Goal: Navigation & Orientation: Go to known website

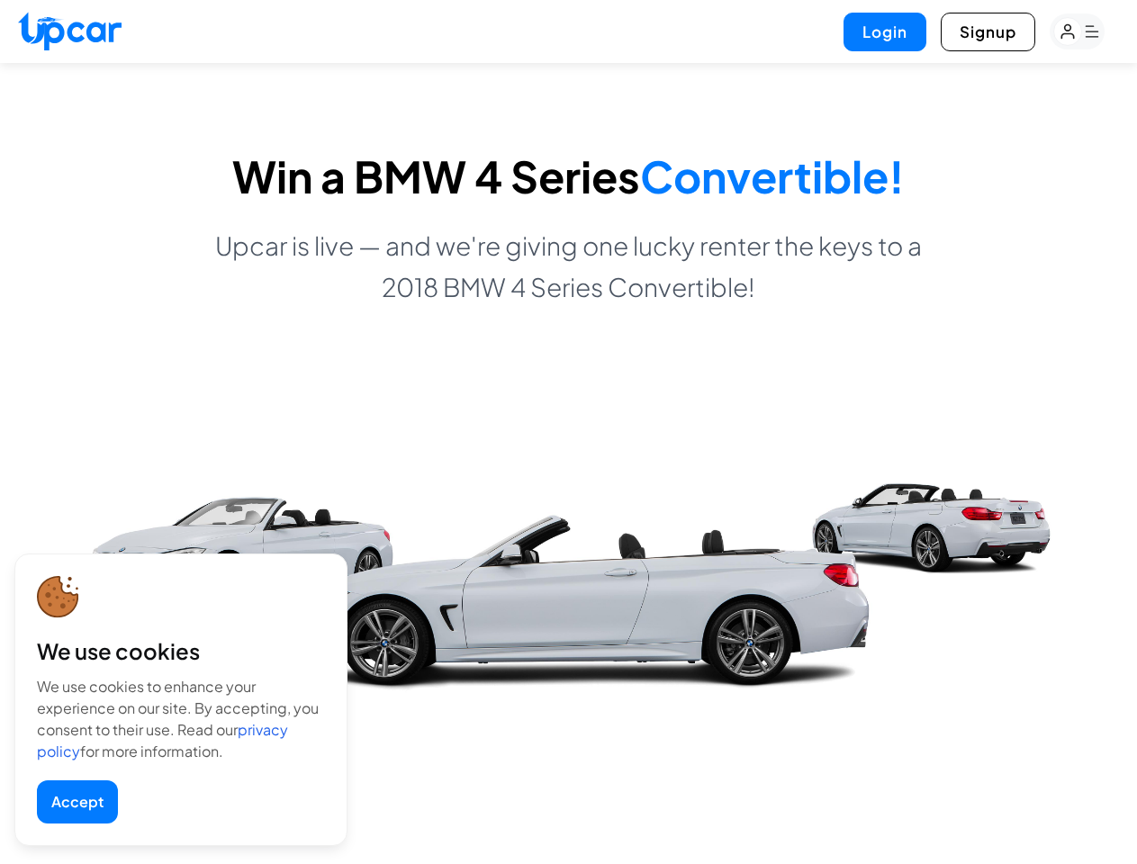
click at [77, 802] on button "Accept" at bounding box center [77, 802] width 81 height 43
click at [885, 32] on button "Login" at bounding box center [885, 32] width 83 height 39
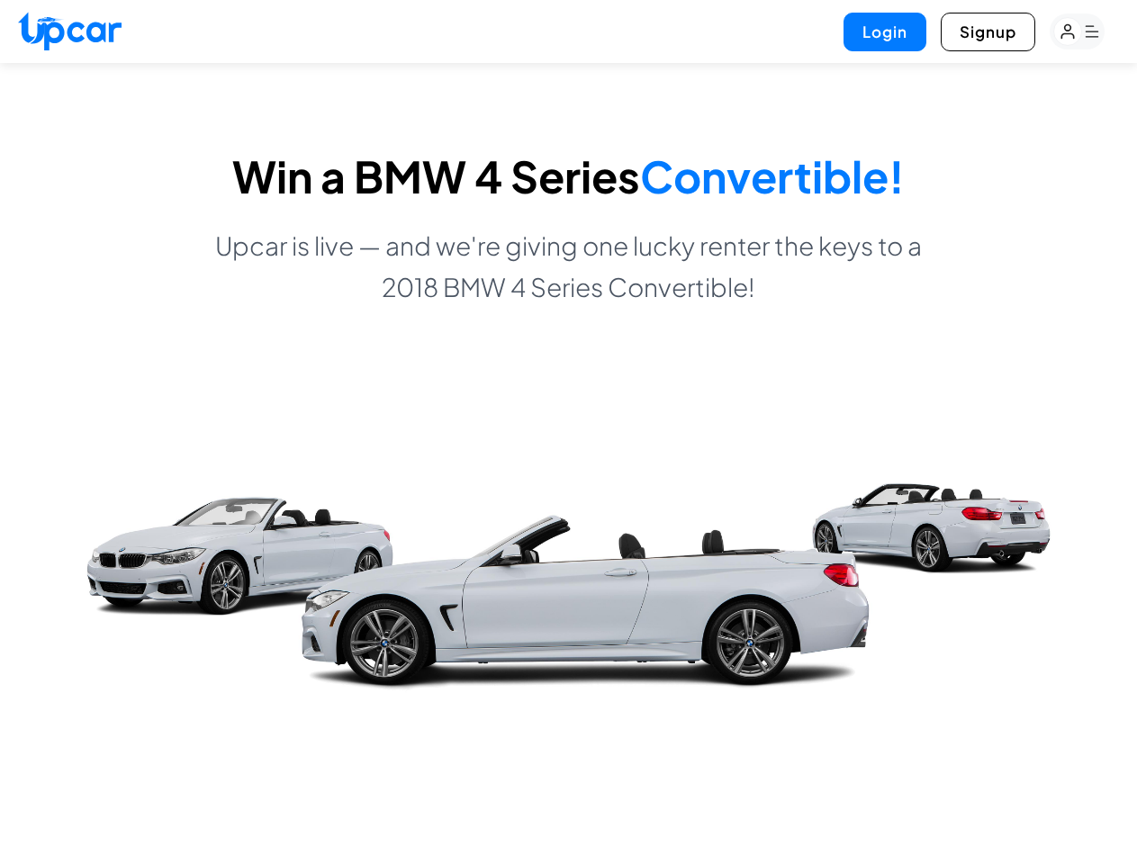
click at [1077, 32] on rect "button" at bounding box center [1068, 32] width 28 height 28
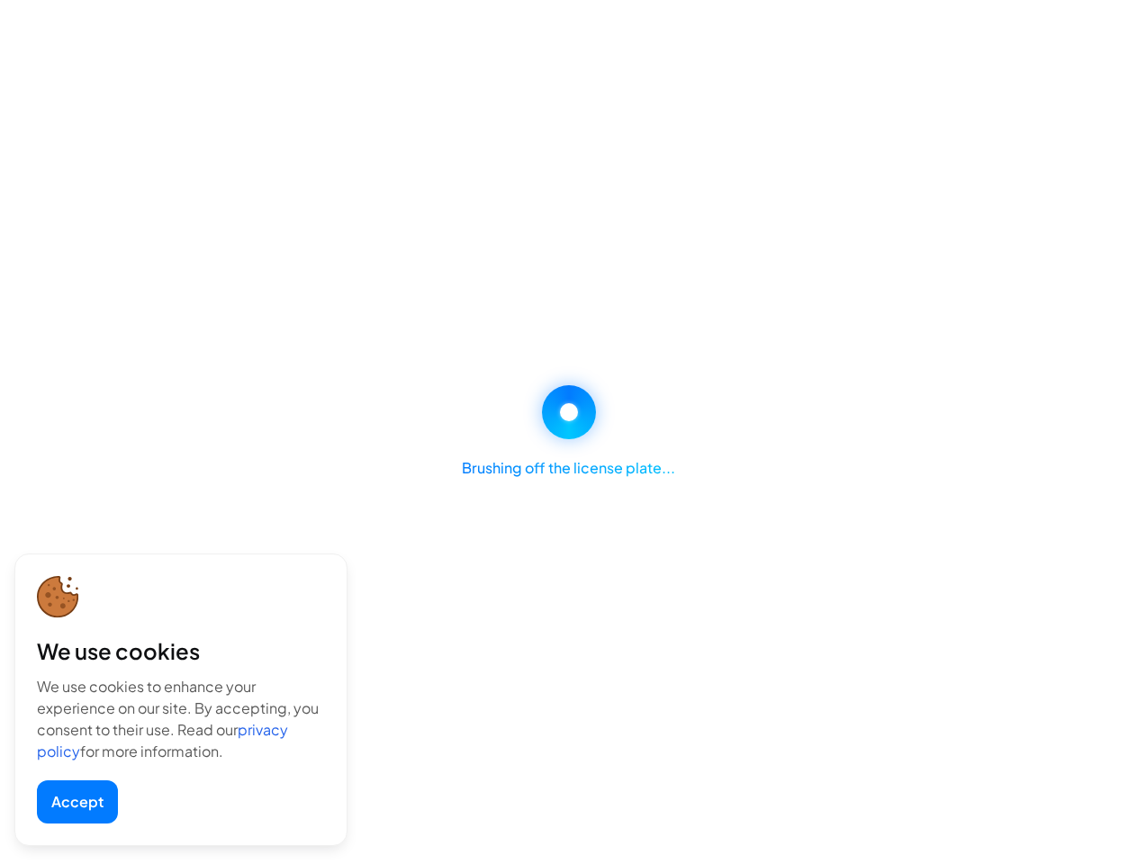
select select "********"
